Goal: Task Accomplishment & Management: Complete application form

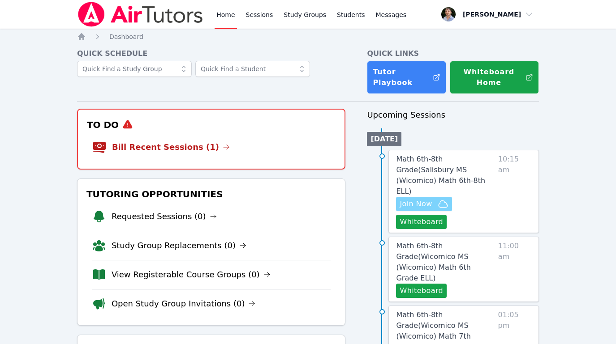
click at [433, 199] on span "Join Now" at bounding box center [423, 204] width 48 height 11
click at [269, 26] on link "Sessions" at bounding box center [259, 14] width 31 height 29
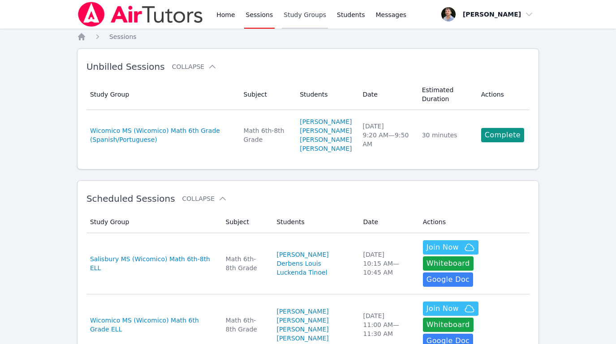
click at [305, 12] on link "Study Groups" at bounding box center [305, 14] width 46 height 29
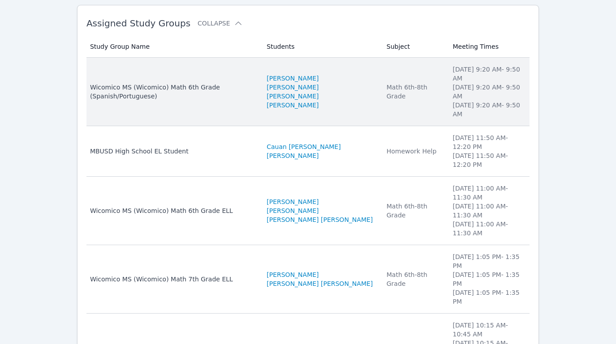
scroll to position [127, 0]
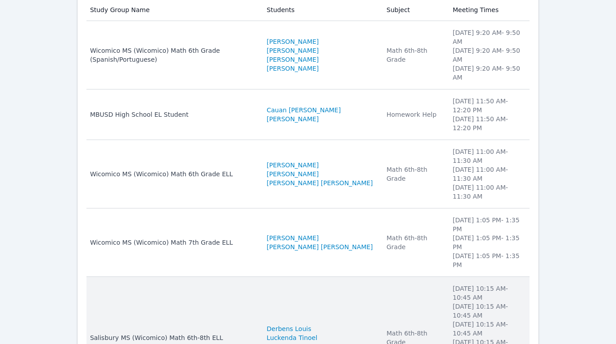
click at [407, 277] on td "Subject Math 6th-8th Grade" at bounding box center [414, 338] width 66 height 122
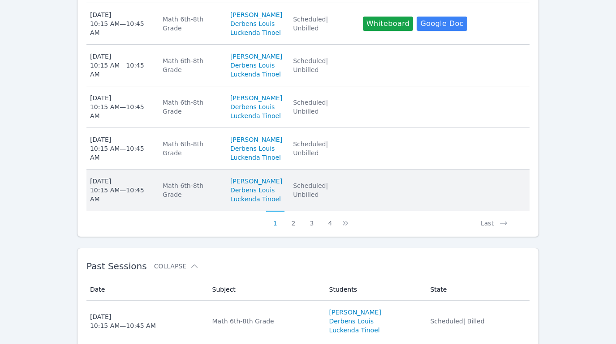
scroll to position [639, 0]
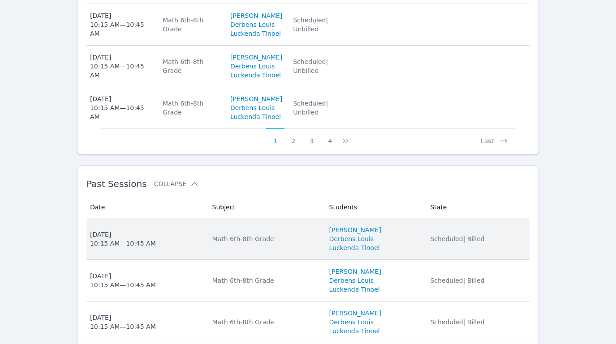
click at [427, 223] on td "State Scheduled | Billed" at bounding box center [476, 239] width 105 height 42
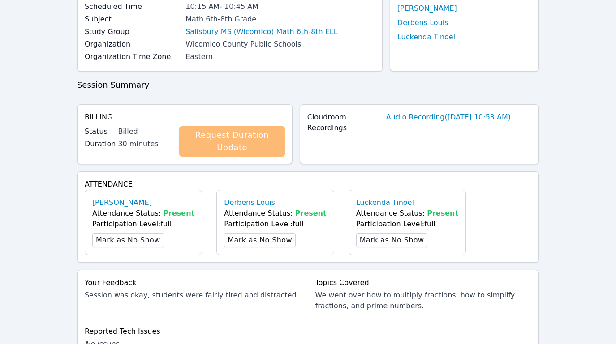
scroll to position [245, 0]
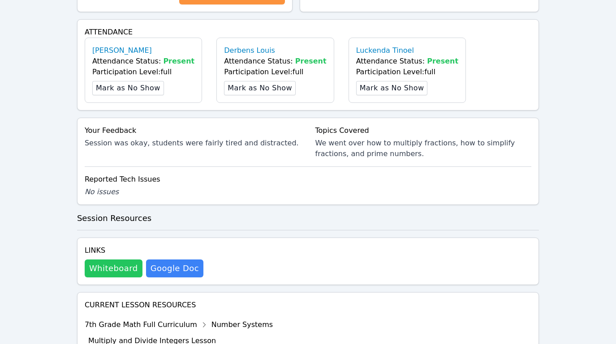
click at [116, 267] on button "Whiteboard" at bounding box center [114, 269] width 58 height 18
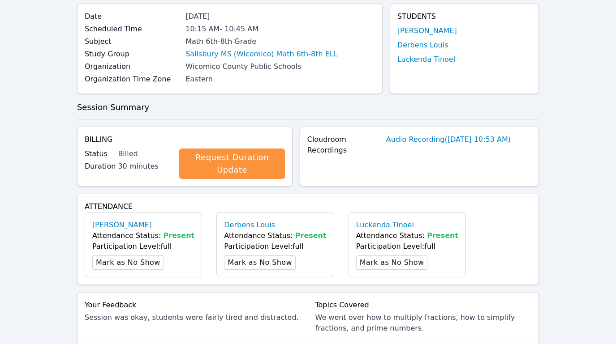
scroll to position [0, 0]
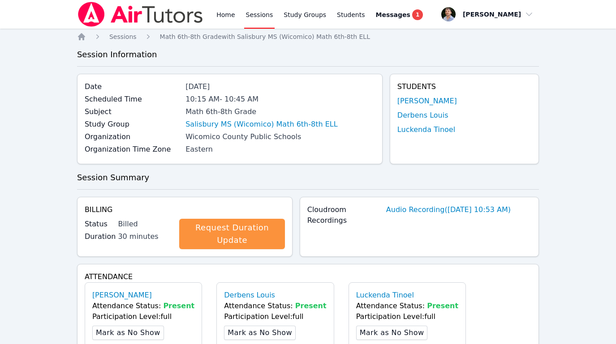
click at [180, 24] on img at bounding box center [140, 14] width 127 height 25
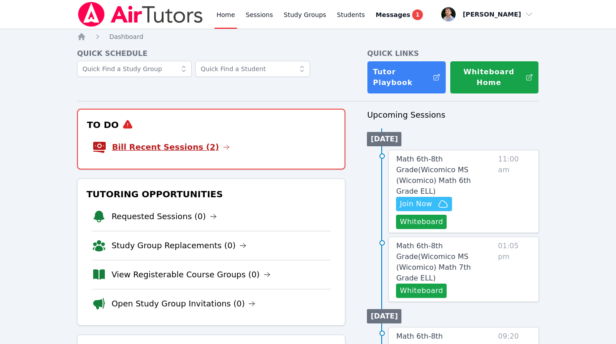
click at [186, 143] on link "Bill Recent Sessions (2)" at bounding box center [171, 147] width 118 height 13
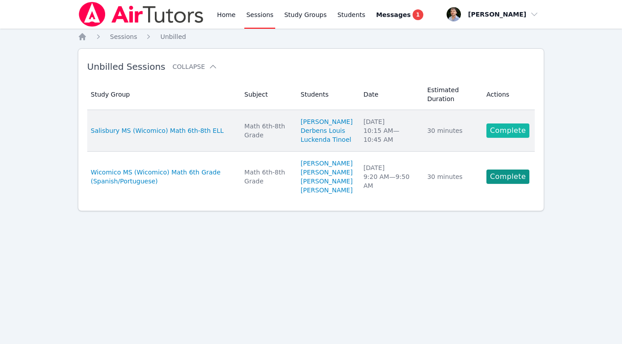
click at [490, 133] on link "Complete" at bounding box center [508, 131] width 43 height 14
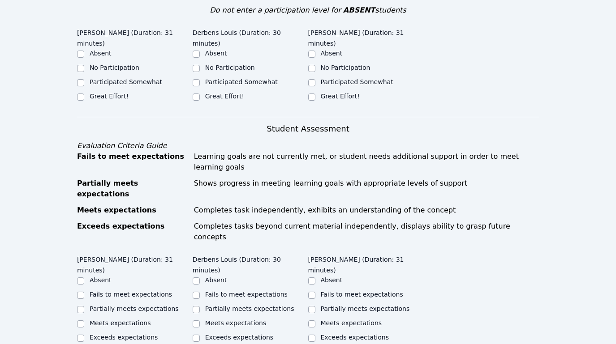
scroll to position [204, 0]
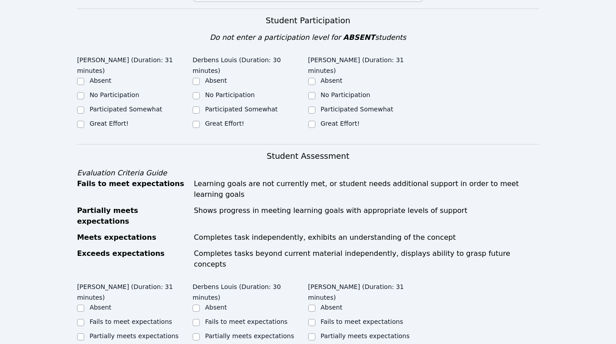
click at [229, 106] on label "Participated Somewhat" at bounding box center [241, 109] width 73 height 7
click at [200, 107] on input "Participated Somewhat" at bounding box center [196, 110] width 7 height 7
checkbox input "true"
click at [123, 120] on label "Great Effort!" at bounding box center [109, 123] width 39 height 7
click at [84, 121] on input "Great Effort!" at bounding box center [80, 124] width 7 height 7
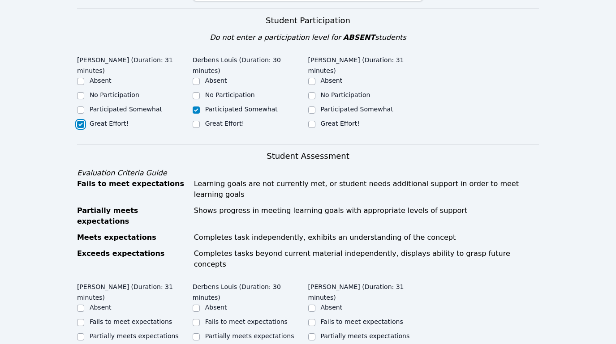
checkbox input "true"
click at [347, 122] on label "Great Effort!" at bounding box center [340, 123] width 39 height 7
click at [315, 122] on input "Great Effort!" at bounding box center [311, 124] width 7 height 7
checkbox input "true"
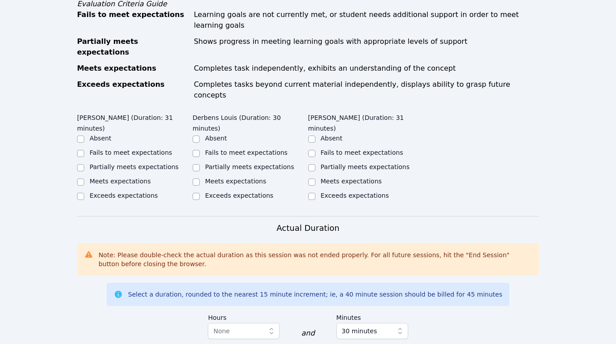
scroll to position [367, 0]
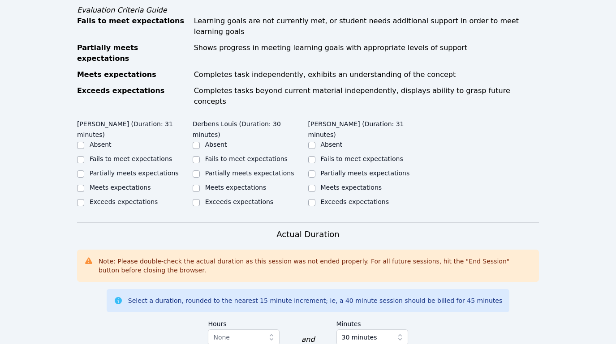
click at [124, 170] on label "Partially meets expectations" at bounding box center [134, 173] width 89 height 7
click at [84, 171] on input "Partially meets expectations" at bounding box center [80, 174] width 7 height 7
checkbox input "true"
click at [235, 169] on div "Partially meets expectations" at bounding box center [249, 173] width 89 height 9
click at [236, 170] on label "Partially meets expectations" at bounding box center [249, 173] width 89 height 7
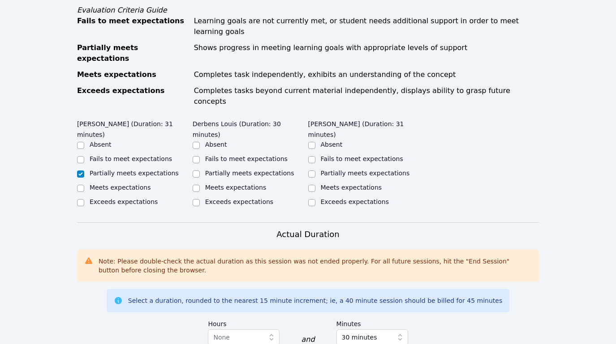
click at [200, 171] on input "Partially meets expectations" at bounding box center [196, 174] width 7 height 7
checkbox input "true"
click at [356, 170] on label "Partially meets expectations" at bounding box center [365, 173] width 89 height 7
click at [315, 171] on input "Partially meets expectations" at bounding box center [311, 174] width 7 height 7
checkbox input "true"
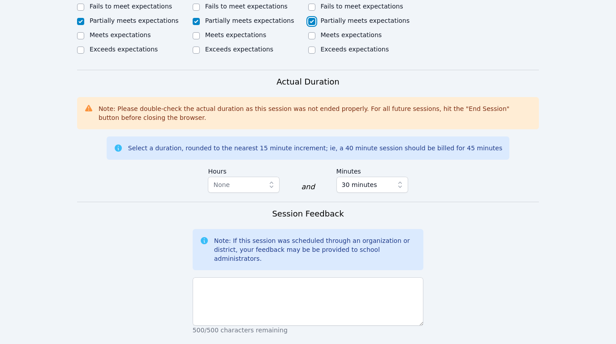
scroll to position [528, 0]
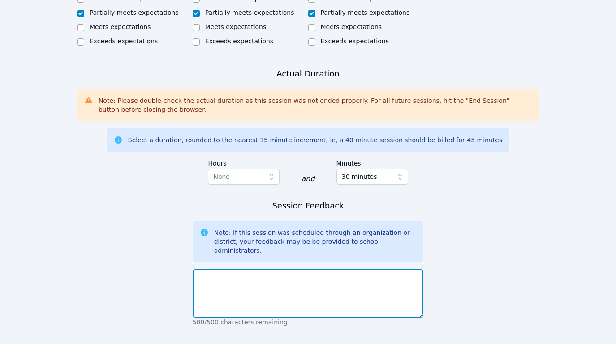
click at [334, 270] on textarea at bounding box center [308, 294] width 231 height 48
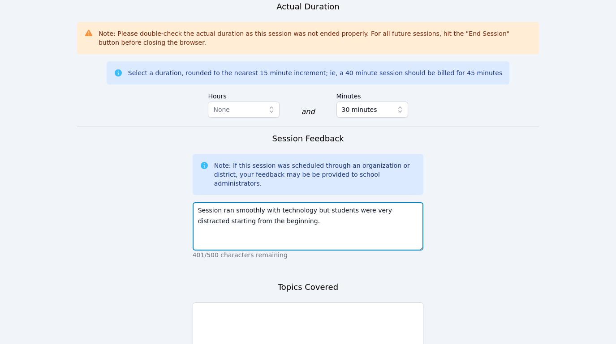
scroll to position [647, 0]
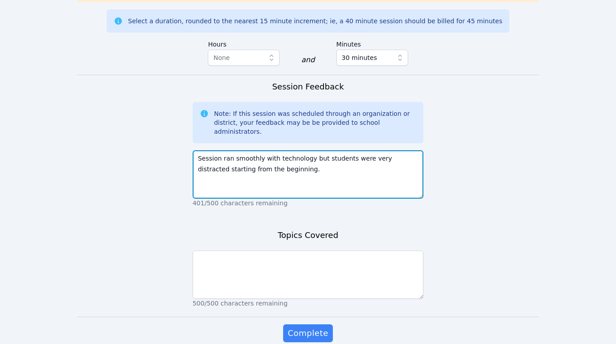
type textarea "Session ran smoothly with technology but students were very distracted starting…"
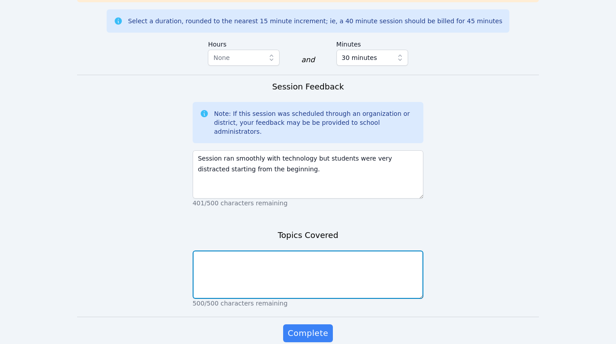
click at [330, 251] on textarea at bounding box center [308, 275] width 231 height 48
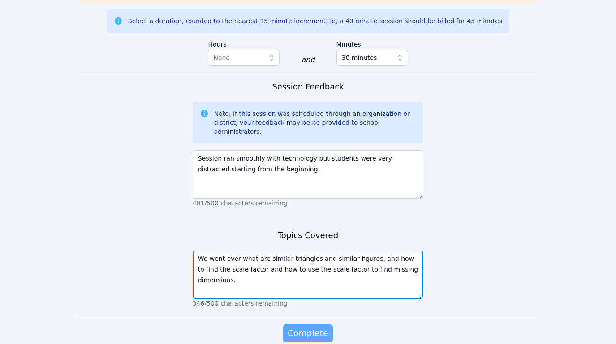
type textarea "We went over what are similar triangles and similar figures, and how to find th…"
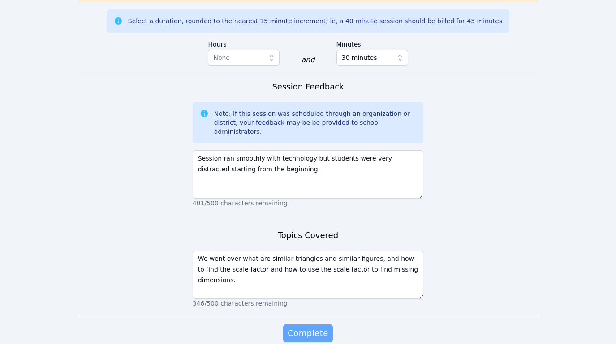
click at [313, 327] on span "Complete" at bounding box center [307, 333] width 40 height 13
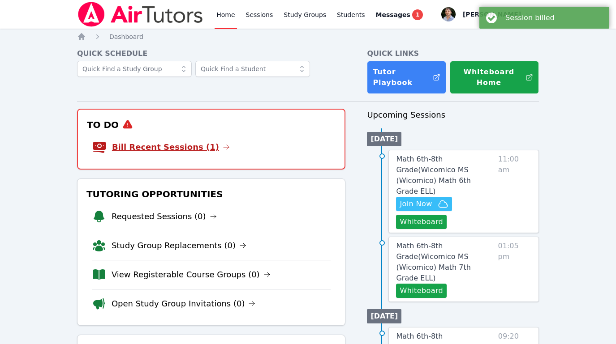
click at [195, 146] on link "Bill Recent Sessions (1)" at bounding box center [171, 147] width 118 height 13
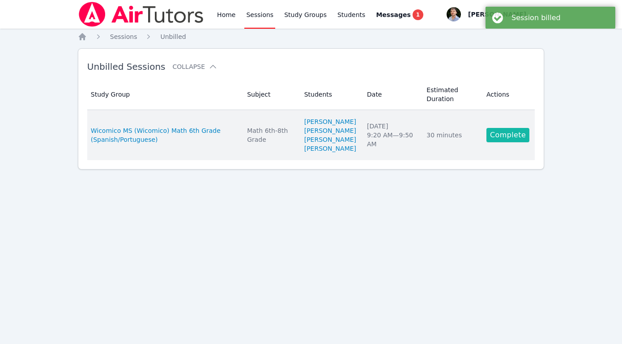
click at [508, 142] on link "Complete" at bounding box center [508, 135] width 43 height 14
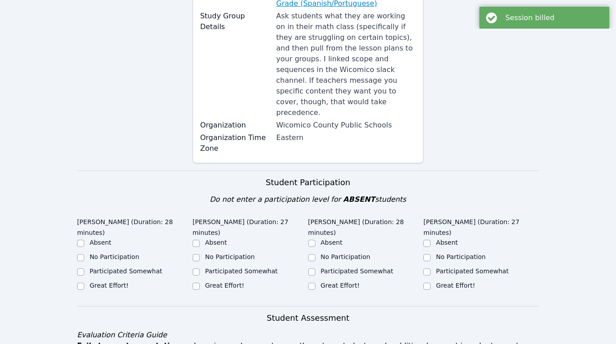
scroll to position [304, 0]
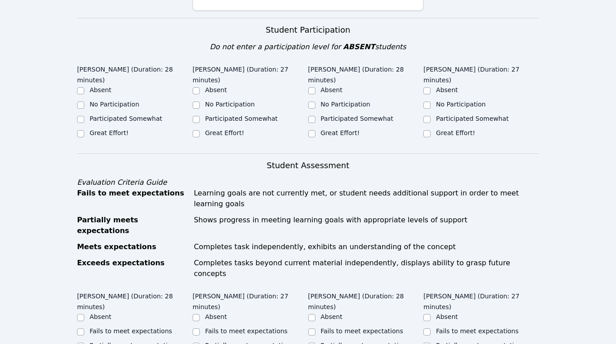
click at [127, 128] on div "Great Effort!" at bounding box center [135, 133] width 116 height 11
click at [116, 129] on label "Great Effort!" at bounding box center [109, 132] width 39 height 7
click at [84, 130] on input "Great Effort!" at bounding box center [80, 133] width 7 height 7
checkbox input "true"
click at [217, 129] on label "Great Effort!" at bounding box center [224, 132] width 39 height 7
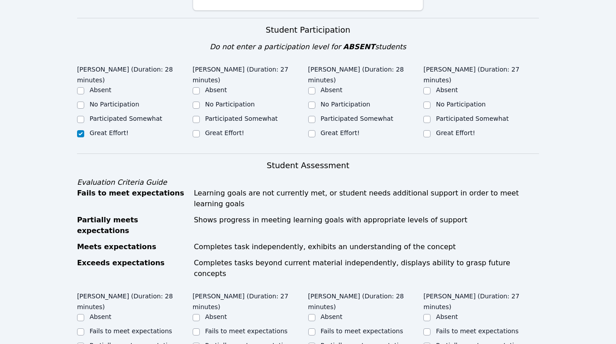
click at [200, 130] on input "Great Effort!" at bounding box center [196, 133] width 7 height 7
checkbox input "true"
click at [344, 129] on label "Great Effort!" at bounding box center [340, 132] width 39 height 7
click at [315, 130] on input "Great Effort!" at bounding box center [311, 133] width 7 height 7
checkbox input "true"
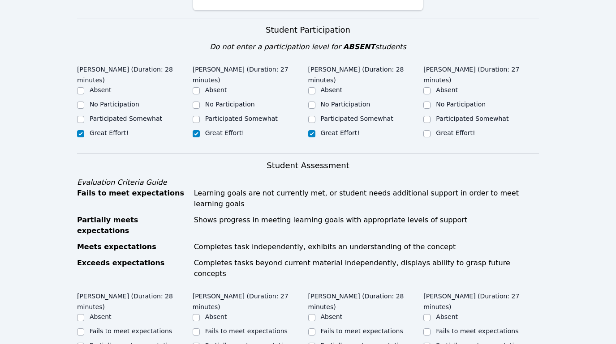
click at [461, 129] on label "Great Effort!" at bounding box center [455, 132] width 39 height 7
click at [430, 130] on input "Great Effort!" at bounding box center [426, 133] width 7 height 7
checkbox input "true"
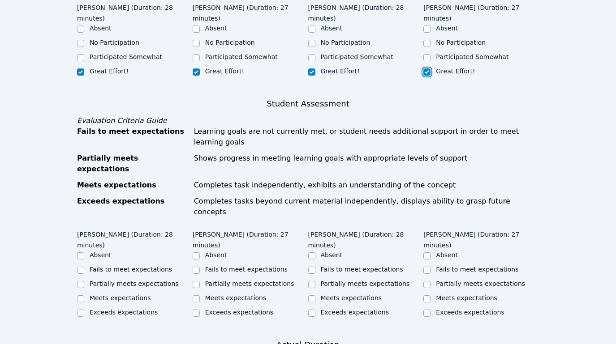
scroll to position [460, 0]
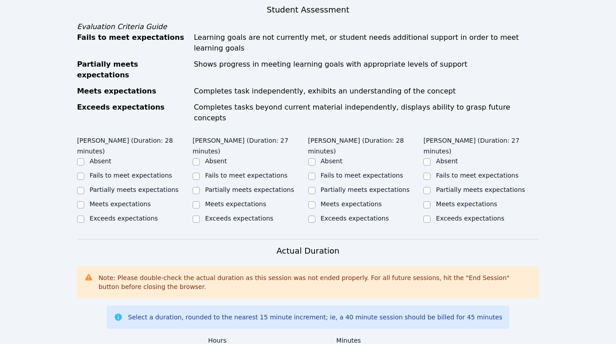
click at [140, 215] on label "Exceeds expectations" at bounding box center [124, 218] width 68 height 7
click at [84, 216] on input "Exceeds expectations" at bounding box center [80, 219] width 7 height 7
checkbox input "true"
click at [122, 157] on ul "Absent Fails to meet expectations Partially meets expectations Meets expectatio…" at bounding box center [135, 191] width 116 height 68
click at [124, 201] on label "Meets expectations" at bounding box center [120, 204] width 61 height 7
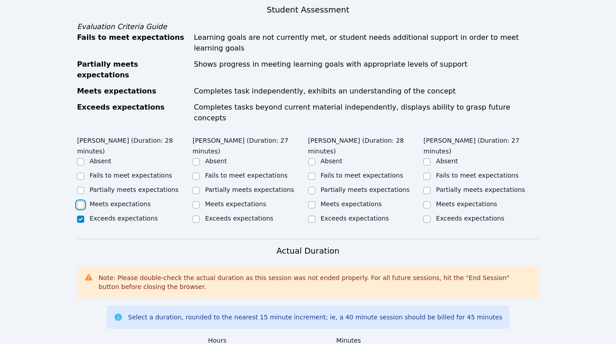
click at [84, 201] on input "Meets expectations" at bounding box center [80, 204] width 7 height 7
checkbox input "true"
checkbox input "false"
click at [124, 201] on label "Meets expectations" at bounding box center [120, 204] width 61 height 7
click at [84, 201] on input "Meets expectations" at bounding box center [80, 204] width 7 height 7
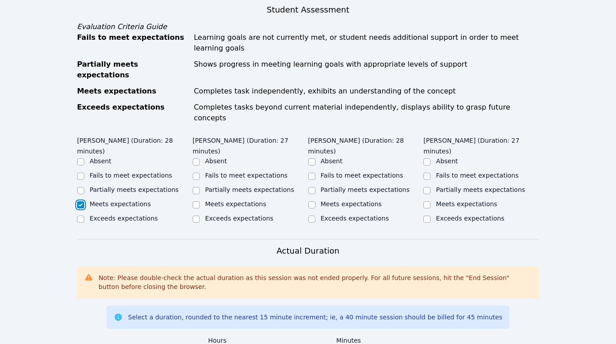
checkbox input "true"
click at [210, 185] on div "Partially meets expectations" at bounding box center [251, 190] width 116 height 11
click at [218, 201] on label "Meets expectations" at bounding box center [235, 204] width 61 height 7
click at [200, 201] on input "Meets expectations" at bounding box center [196, 204] width 7 height 7
checkbox input "true"
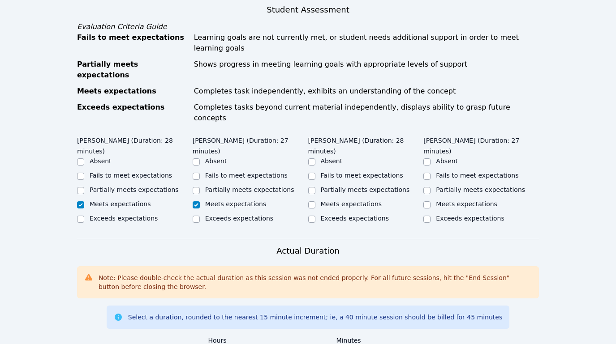
click at [352, 201] on label "Meets expectations" at bounding box center [351, 204] width 61 height 7
click at [315, 201] on input "Meets expectations" at bounding box center [311, 204] width 7 height 7
checkbox input "true"
click at [356, 215] on label "Exceeds expectations" at bounding box center [355, 218] width 68 height 7
click at [315, 216] on input "Exceeds expectations" at bounding box center [311, 219] width 7 height 7
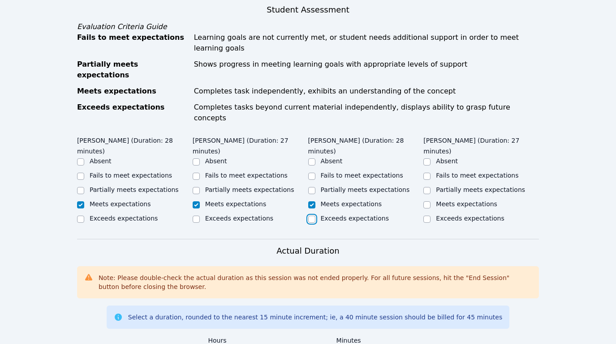
checkbox input "true"
checkbox input "false"
click at [437, 201] on label "Meets expectations" at bounding box center [466, 204] width 61 height 7
click at [430, 201] on input "Meets expectations" at bounding box center [426, 204] width 7 height 7
checkbox input "true"
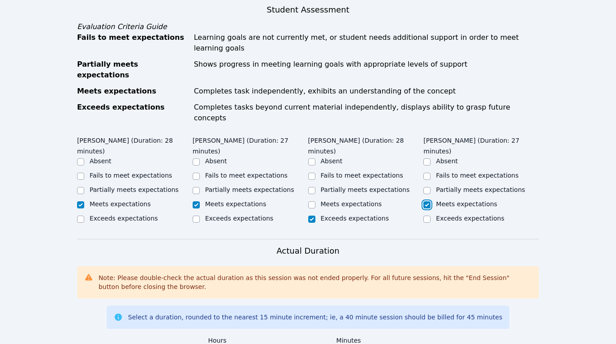
scroll to position [604, 0]
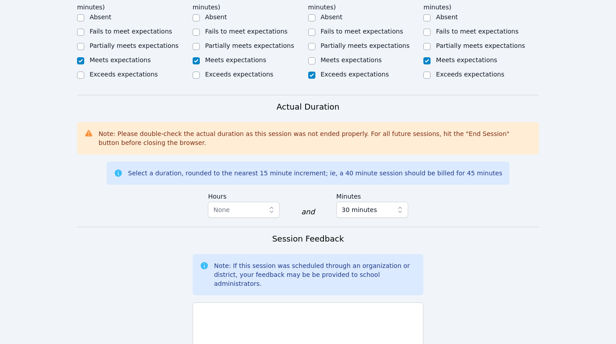
click at [330, 299] on div "500/500 characters remaining" at bounding box center [308, 329] width 231 height 61
click at [327, 303] on textarea at bounding box center [308, 327] width 231 height 48
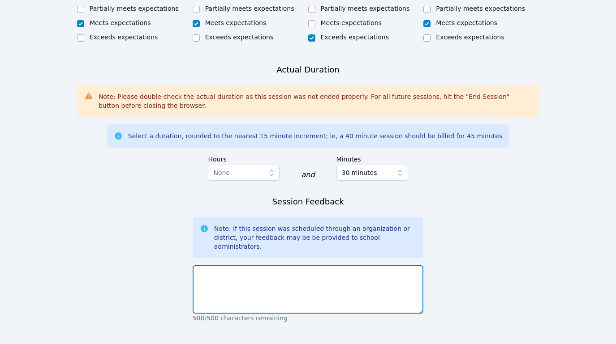
scroll to position [621, 0]
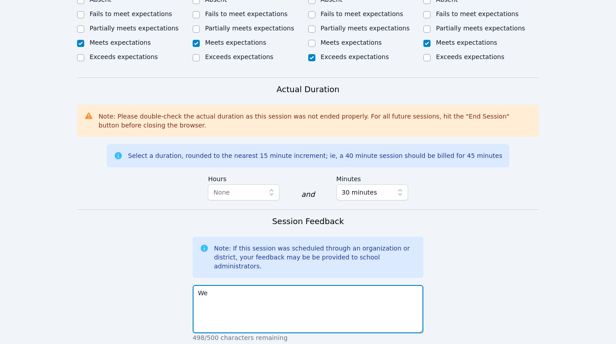
type textarea "W"
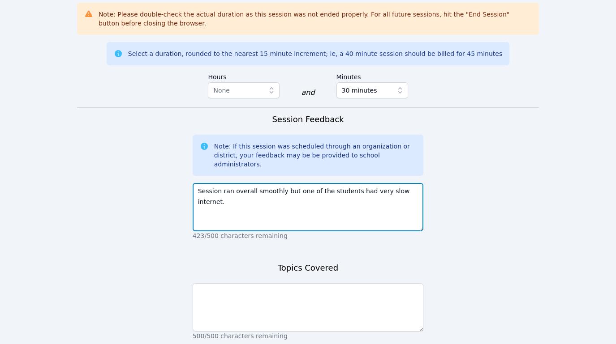
type textarea "Session ran overall smoothly but one of the students had very slow internet."
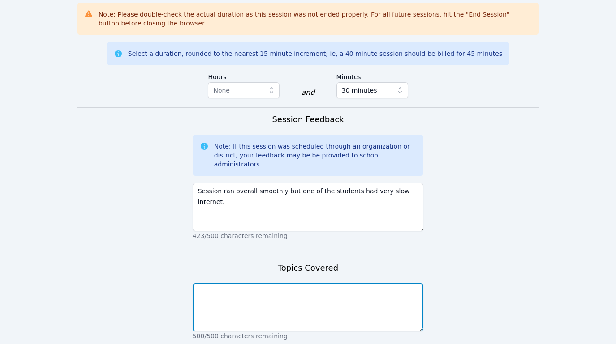
click at [307, 283] on textarea at bounding box center [308, 307] width 231 height 48
type textarea "We went over how to find the surface area of an object using the net."
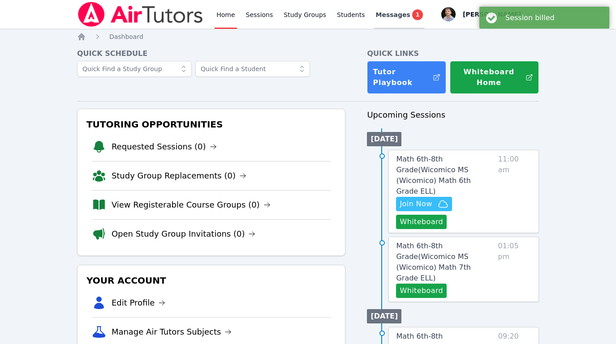
click at [397, 14] on span "Messages" at bounding box center [393, 14] width 34 height 9
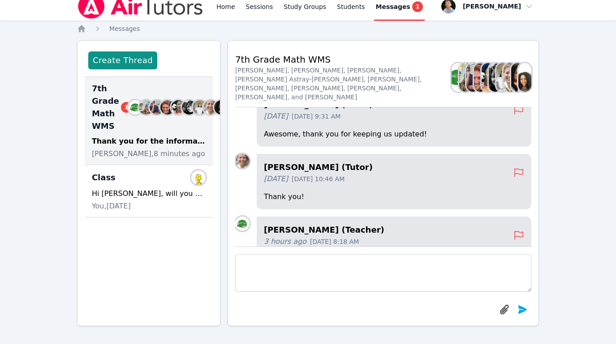
scroll to position [-231, 0]
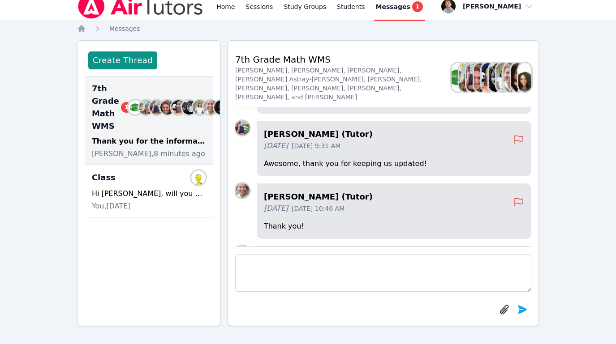
click at [251, 139] on div "Zachary D'Esposito (Tutor) 14 days ago Sep 24, 2025 9:31 AM Awesome, thank you …" at bounding box center [383, 150] width 296 height 59
click at [245, 135] on img at bounding box center [242, 128] width 14 height 14
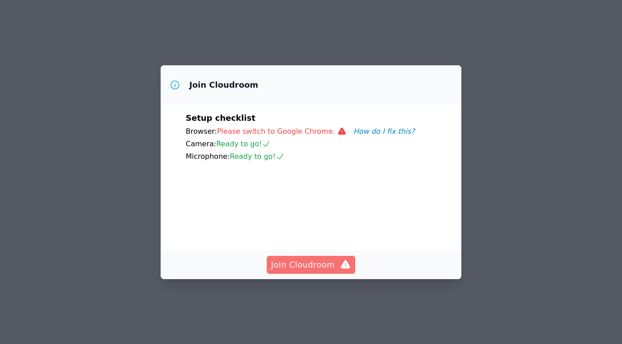
click at [314, 271] on span "Join Cloudroom" at bounding box center [311, 265] width 80 height 13
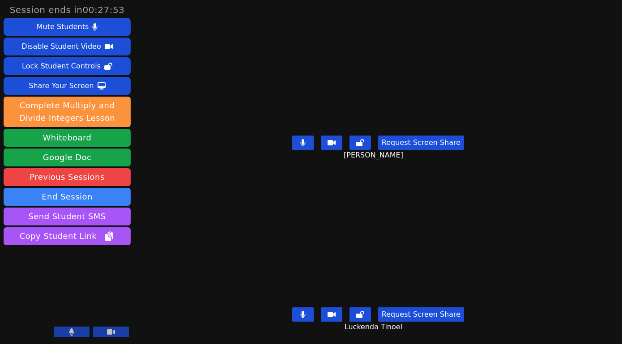
click at [113, 331] on icon at bounding box center [111, 332] width 8 height 7
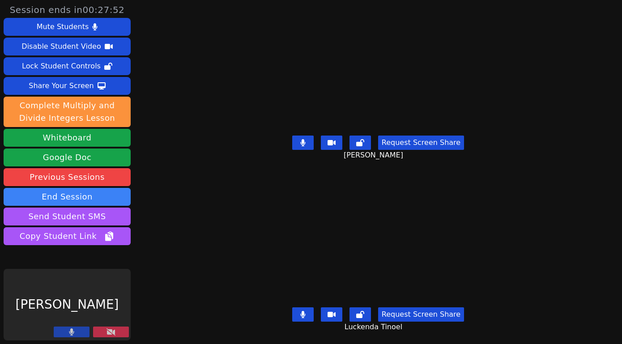
click at [78, 336] on button at bounding box center [72, 332] width 36 height 11
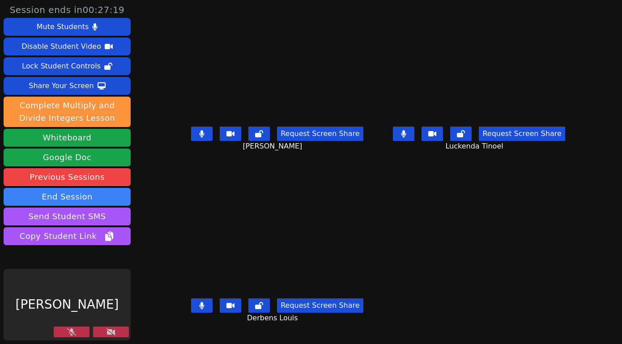
click at [116, 332] on button at bounding box center [111, 332] width 36 height 11
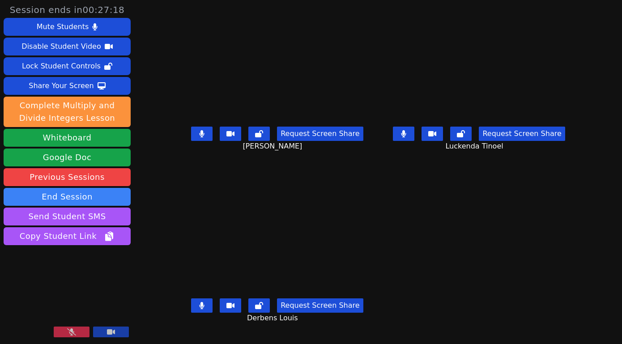
click at [63, 334] on button at bounding box center [72, 332] width 36 height 11
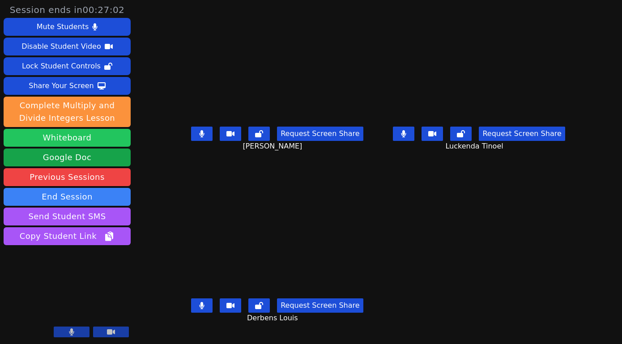
click at [89, 134] on button "Whiteboard" at bounding box center [67, 138] width 127 height 18
click at [191, 134] on button at bounding box center [201, 134] width 21 height 14
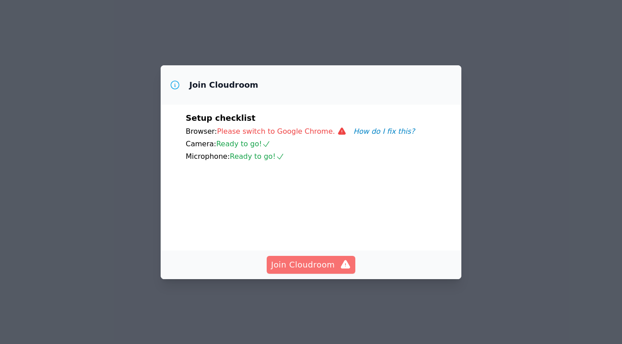
click at [340, 270] on icon "button" at bounding box center [345, 265] width 11 height 11
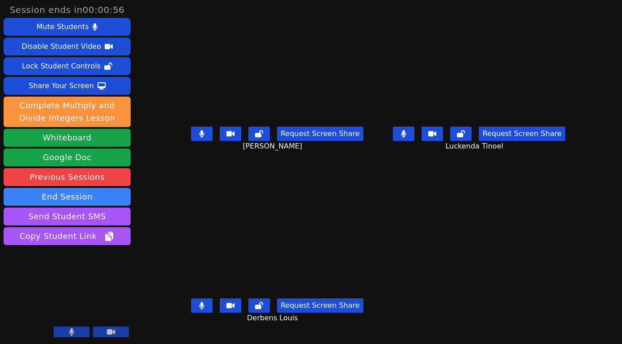
click at [199, 308] on icon at bounding box center [201, 305] width 5 height 7
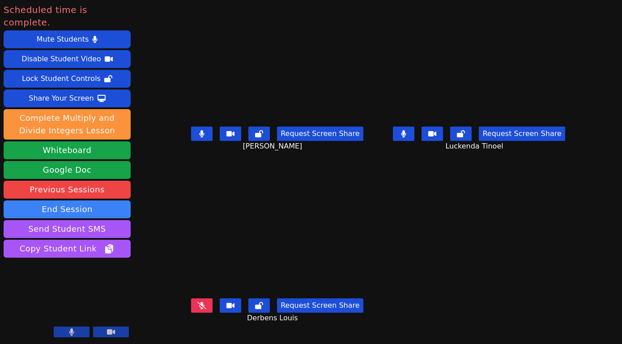
click at [191, 312] on button at bounding box center [201, 306] width 21 height 14
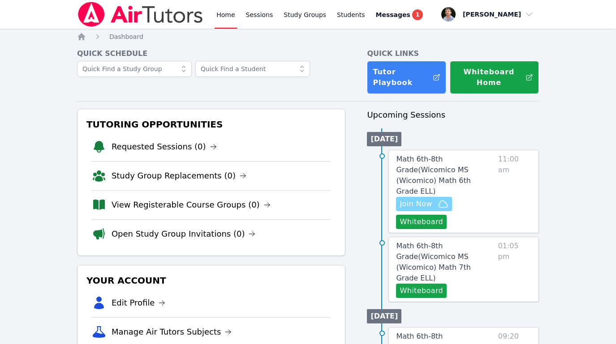
click at [415, 197] on button "Join Now" at bounding box center [424, 204] width 56 height 14
click at [248, 18] on link "Sessions" at bounding box center [259, 14] width 31 height 29
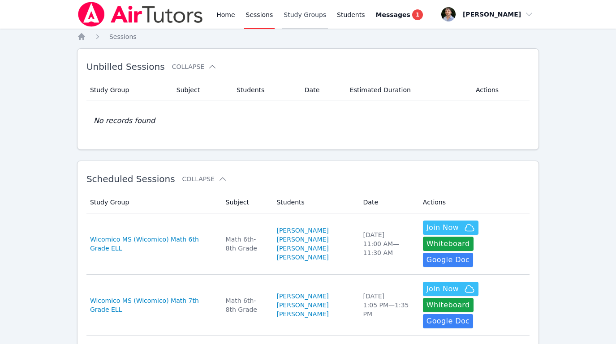
click at [298, 8] on link "Study Groups" at bounding box center [305, 14] width 46 height 29
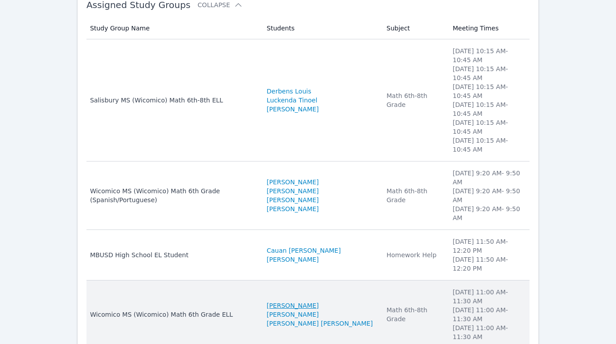
scroll to position [109, 0]
click at [359, 280] on td "Students Hevelin Dos Santos Pereira Gabrielly Coelho Maia Julia Beatriz Miranda…" at bounding box center [321, 314] width 120 height 69
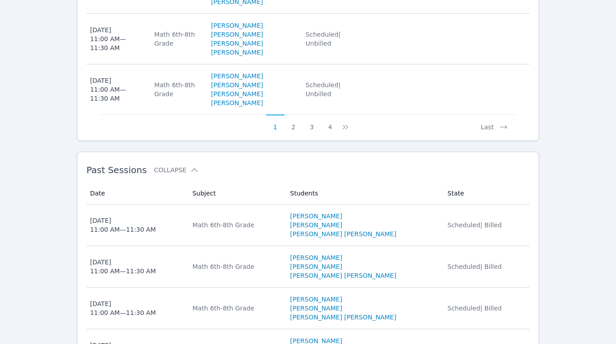
scroll to position [934, 0]
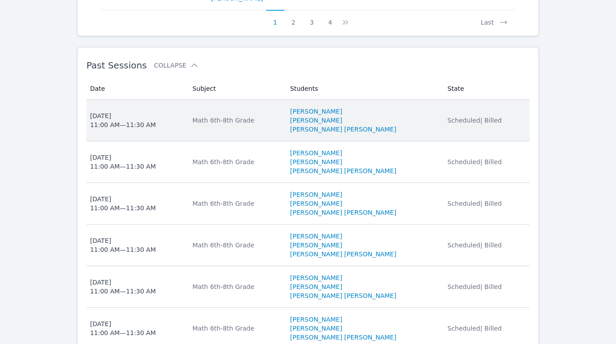
click at [433, 141] on td "Students Gabrielly Coelho Maia Hevelin Dos Santos Pereira Julia Beatriz Miranda…" at bounding box center [363, 121] width 157 height 42
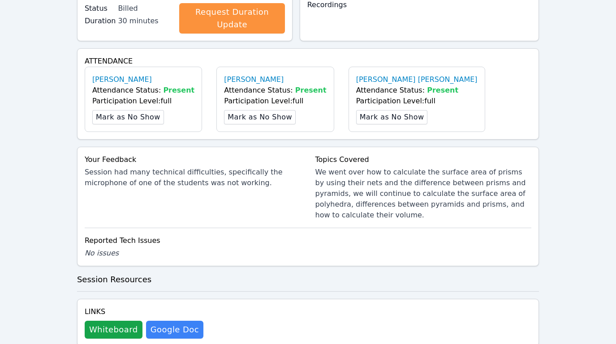
scroll to position [511, 0]
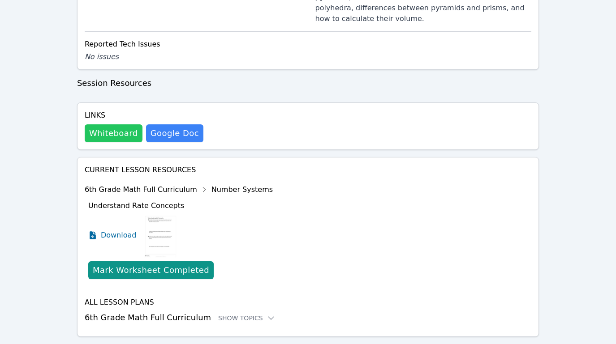
click at [99, 124] on button "Whiteboard" at bounding box center [114, 133] width 58 height 18
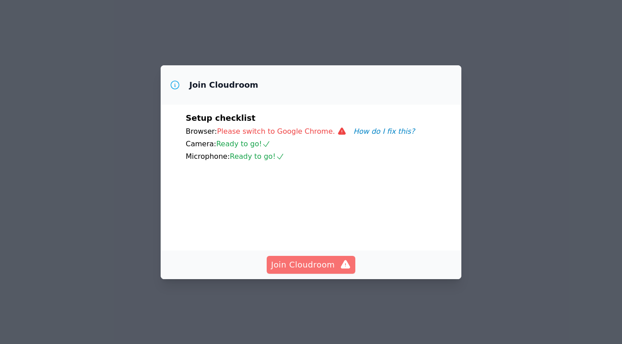
click at [320, 271] on span "Join Cloudroom" at bounding box center [311, 265] width 80 height 13
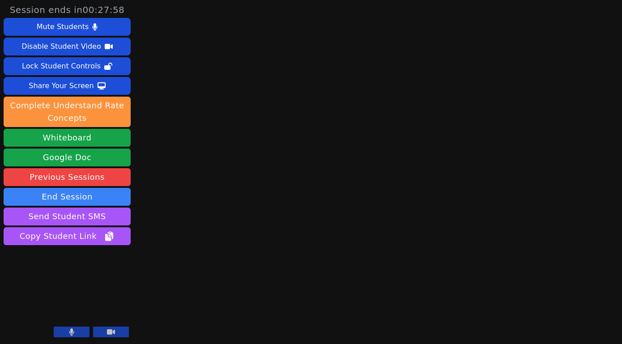
click at [124, 331] on button at bounding box center [111, 332] width 36 height 11
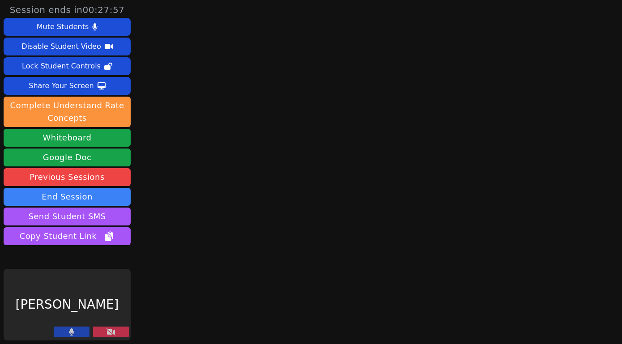
click at [68, 331] on button at bounding box center [72, 332] width 36 height 11
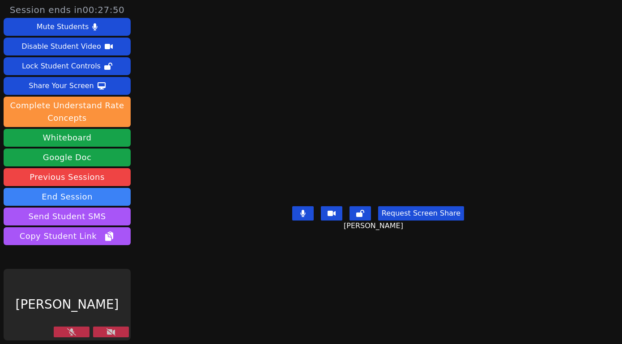
click at [122, 337] on button at bounding box center [111, 332] width 36 height 11
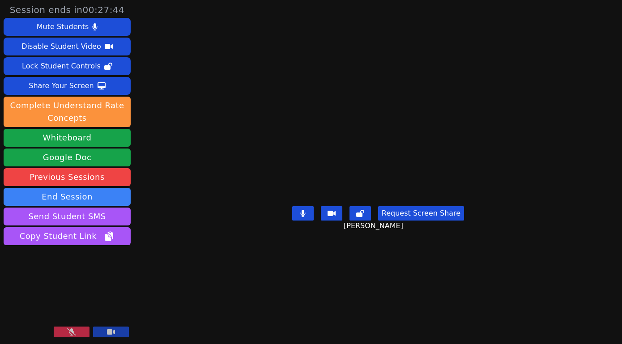
click at [68, 334] on icon at bounding box center [71, 332] width 9 height 7
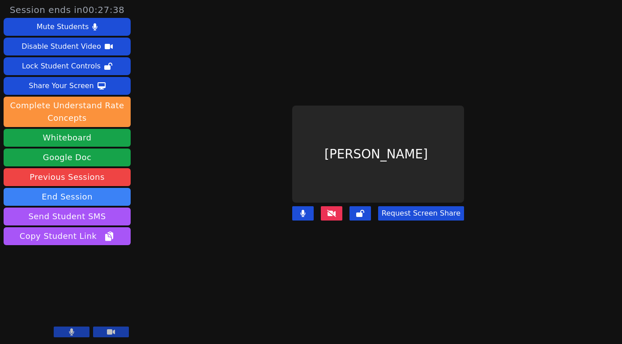
click at [114, 334] on icon at bounding box center [111, 332] width 8 height 5
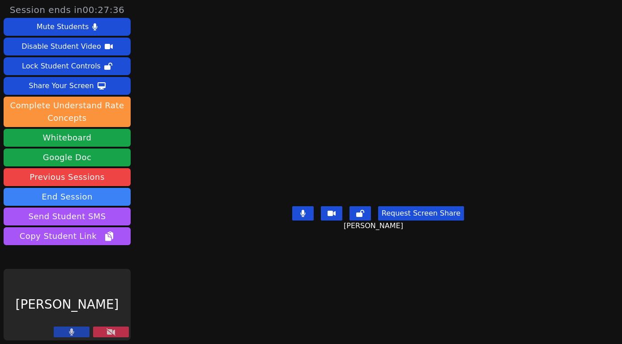
click at [80, 330] on button at bounding box center [72, 332] width 36 height 11
click at [88, 330] on button at bounding box center [72, 332] width 36 height 11
click at [105, 332] on button at bounding box center [111, 332] width 36 height 11
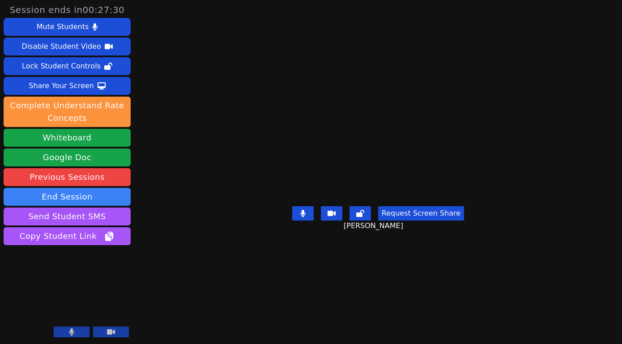
click at [107, 332] on button at bounding box center [111, 332] width 36 height 11
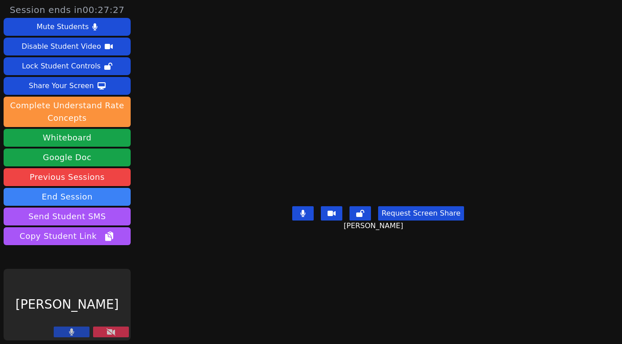
click at [86, 333] on button at bounding box center [72, 332] width 36 height 11
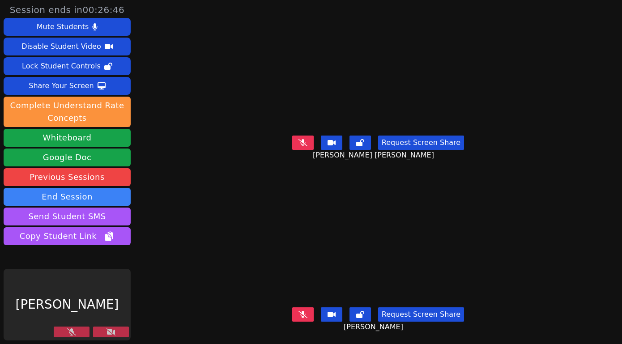
click at [89, 330] on button at bounding box center [72, 332] width 36 height 11
click at [108, 331] on icon at bounding box center [111, 332] width 9 height 7
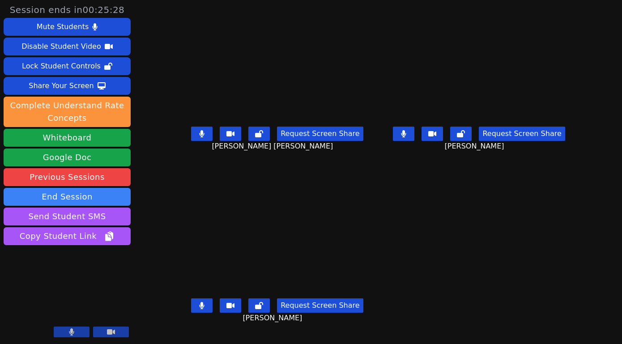
click at [191, 141] on button at bounding box center [201, 134] width 21 height 14
click at [98, 142] on button "Whiteboard" at bounding box center [67, 138] width 127 height 18
click at [69, 330] on button at bounding box center [72, 332] width 36 height 11
click at [74, 330] on button at bounding box center [72, 332] width 36 height 11
click at [74, 331] on icon at bounding box center [71, 332] width 5 height 7
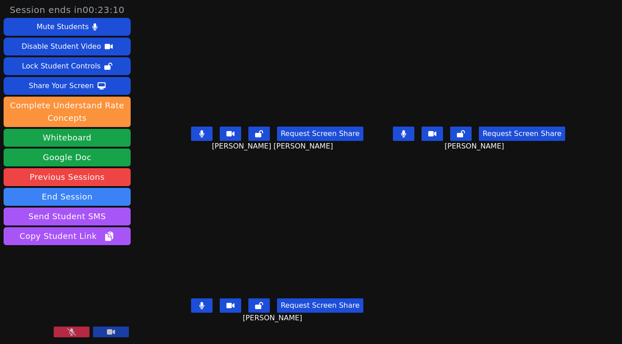
click at [74, 332] on icon at bounding box center [71, 332] width 9 height 7
click at [191, 312] on button at bounding box center [201, 306] width 21 height 14
click at [415, 141] on button at bounding box center [403, 134] width 21 height 14
click at [191, 313] on button at bounding box center [201, 306] width 21 height 14
